Goal: Navigation & Orientation: Understand site structure

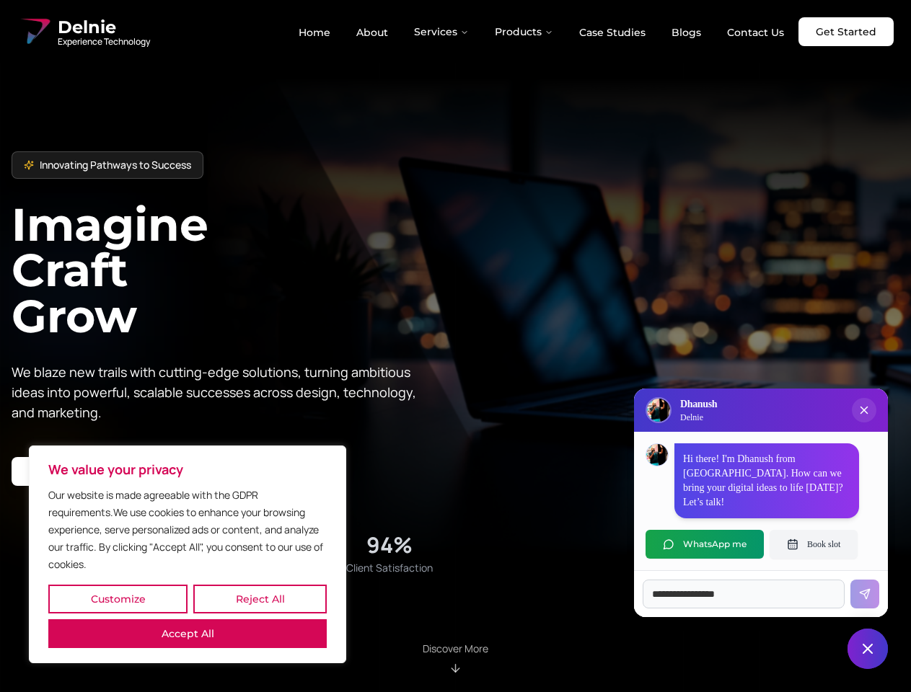
click at [118, 599] on button "Customize" at bounding box center [117, 599] width 139 height 29
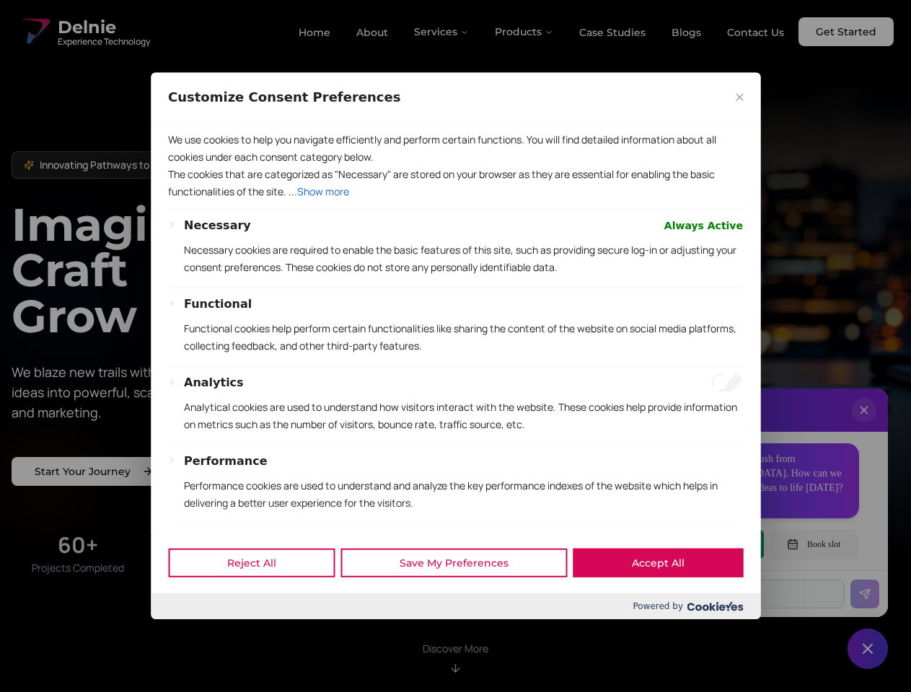
click at [260, 599] on div at bounding box center [455, 346] width 911 height 692
click at [455, 346] on p "Functional cookies help perform certain functionalities like sharing the conten…" at bounding box center [463, 337] width 559 height 35
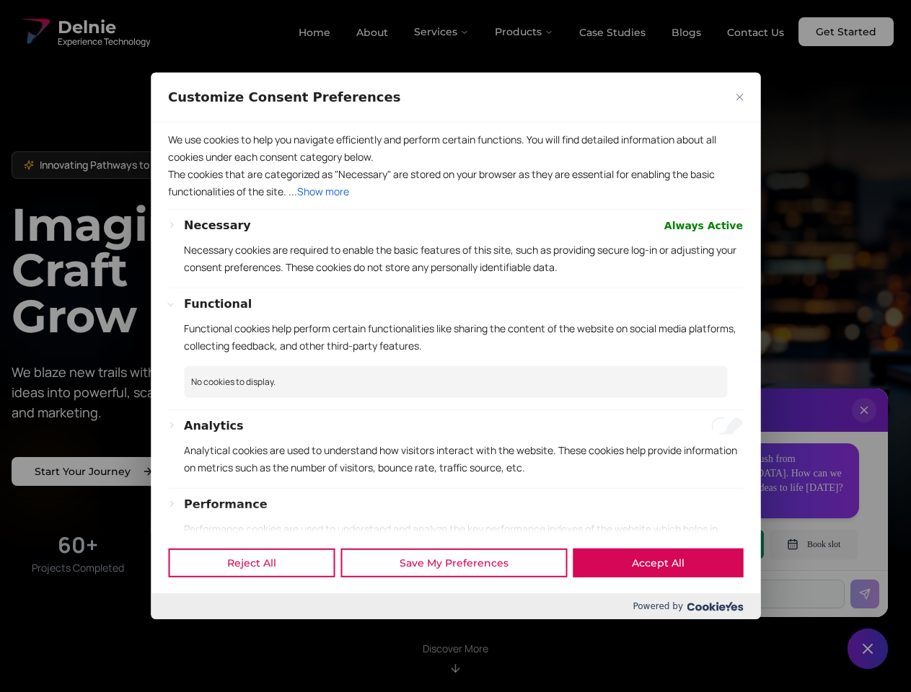
click at [442, 32] on div at bounding box center [455, 346] width 911 height 692
click at [524, 32] on div at bounding box center [455, 346] width 911 height 692
click at [864, 425] on div at bounding box center [455, 346] width 911 height 692
click at [704, 544] on div "Reject All Save My Preferences Accept All" at bounding box center [455, 562] width 609 height 61
click at [813, 544] on div at bounding box center [455, 346] width 911 height 692
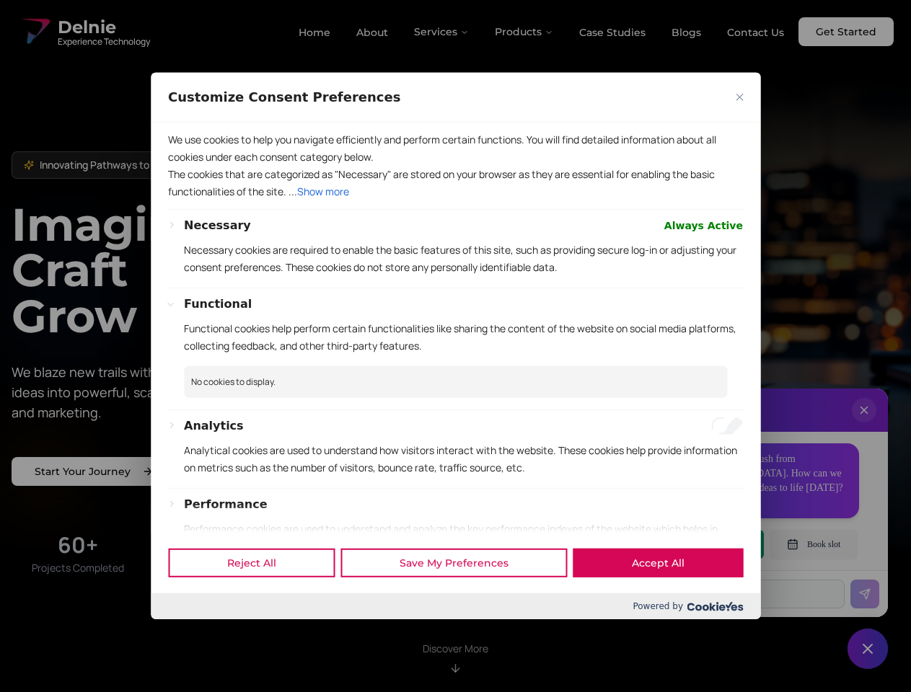
click at [867, 649] on div at bounding box center [455, 346] width 911 height 692
